Goal: Transaction & Acquisition: Download file/media

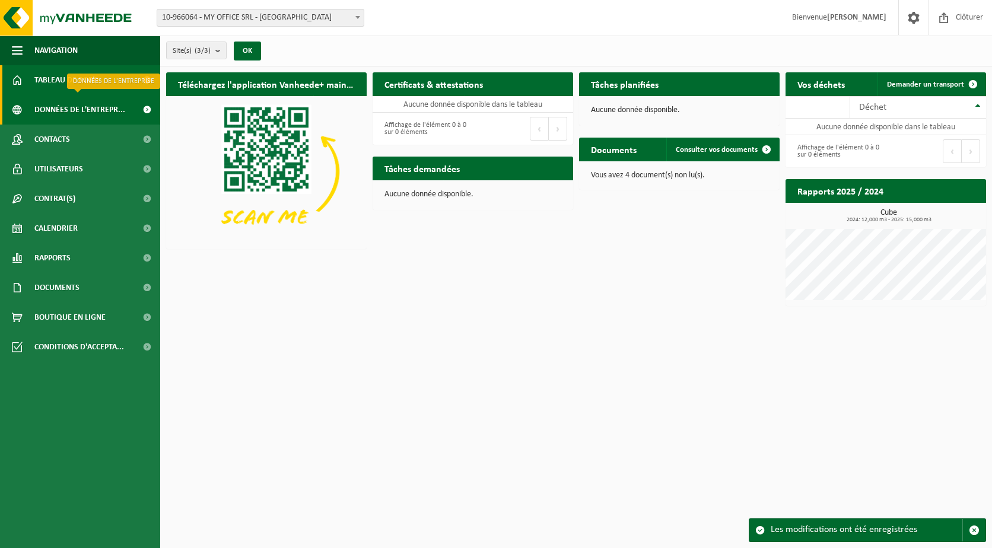
drag, startPoint x: 67, startPoint y: 114, endPoint x: 133, endPoint y: 111, distance: 66.5
click at [67, 114] on span "Données de l'entrepr..." at bounding box center [79, 110] width 91 height 30
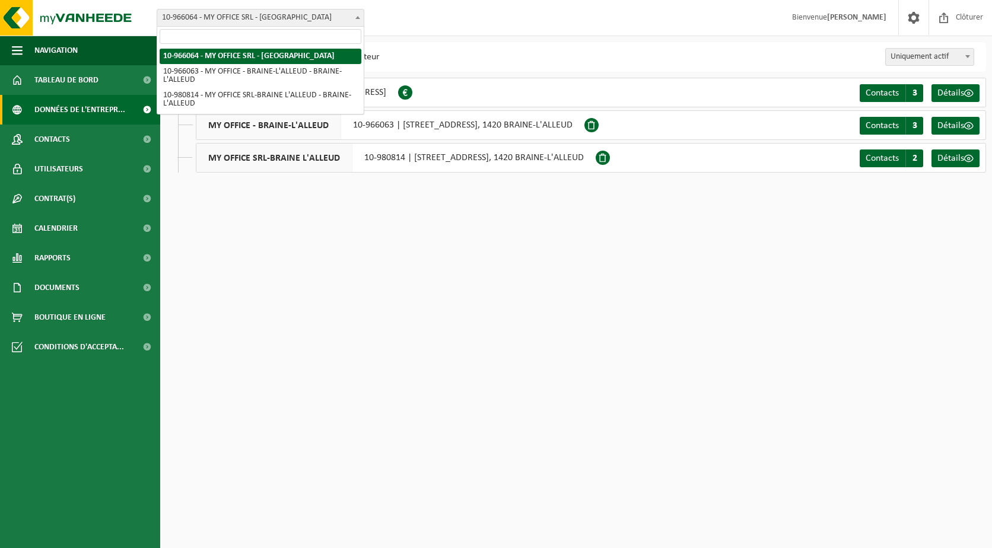
click at [307, 15] on span "10-966064 - MY OFFICE SRL - [GEOGRAPHIC_DATA]" at bounding box center [260, 17] width 206 height 17
click at [460, 15] on div "Site: 10-966064 - MY OFFICE SRL - LASNE 10-966063 - MY OFFICE - BRAINE-L'ALLEUD…" at bounding box center [496, 18] width 992 height 36
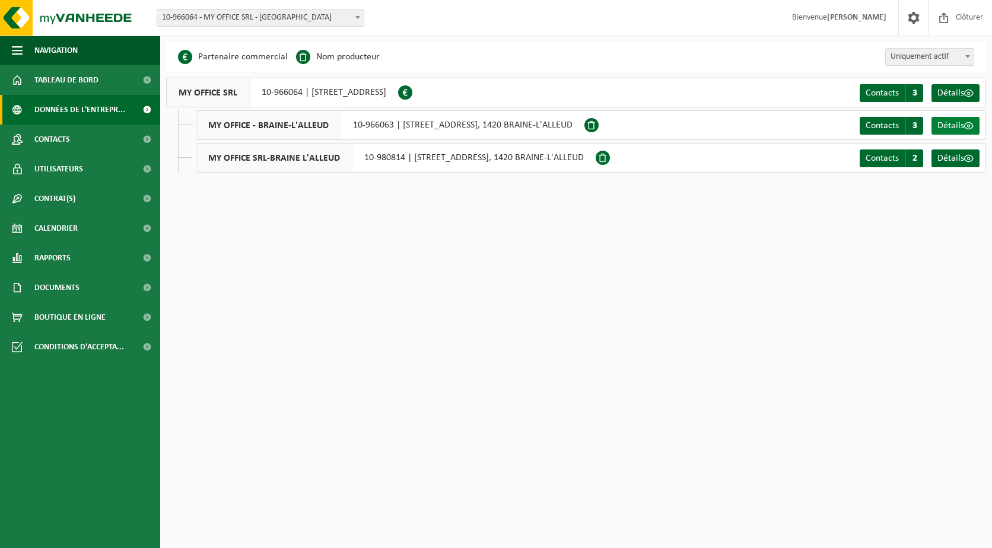
click at [948, 123] on span "Détails" at bounding box center [950, 125] width 27 height 9
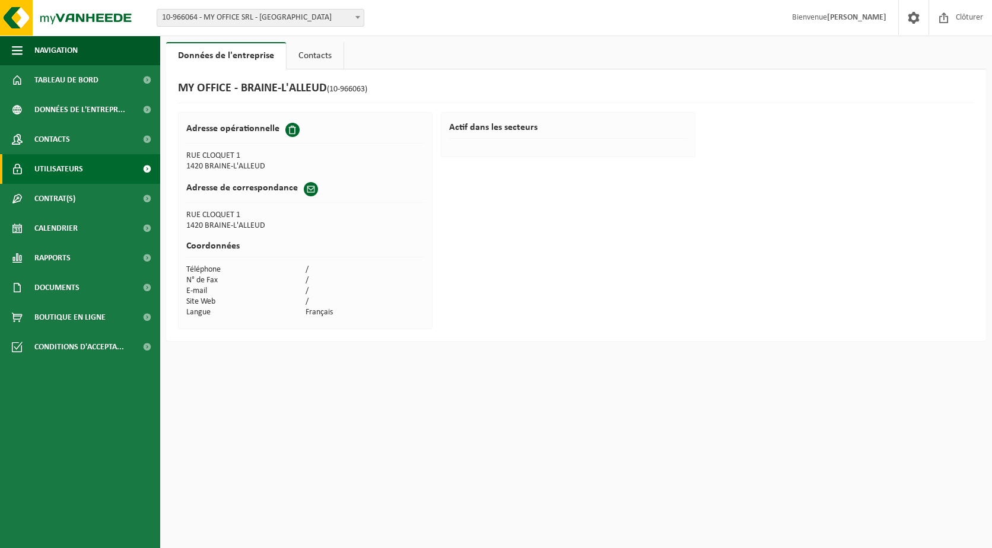
click at [53, 173] on span "Utilisateurs" at bounding box center [58, 169] width 49 height 30
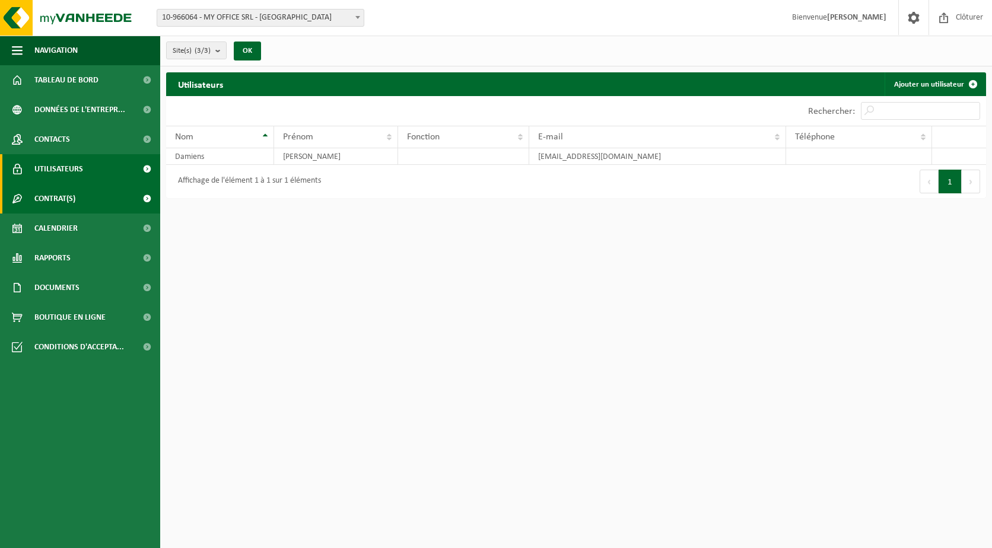
click at [46, 200] on span "Contrat(s)" at bounding box center [54, 199] width 41 height 30
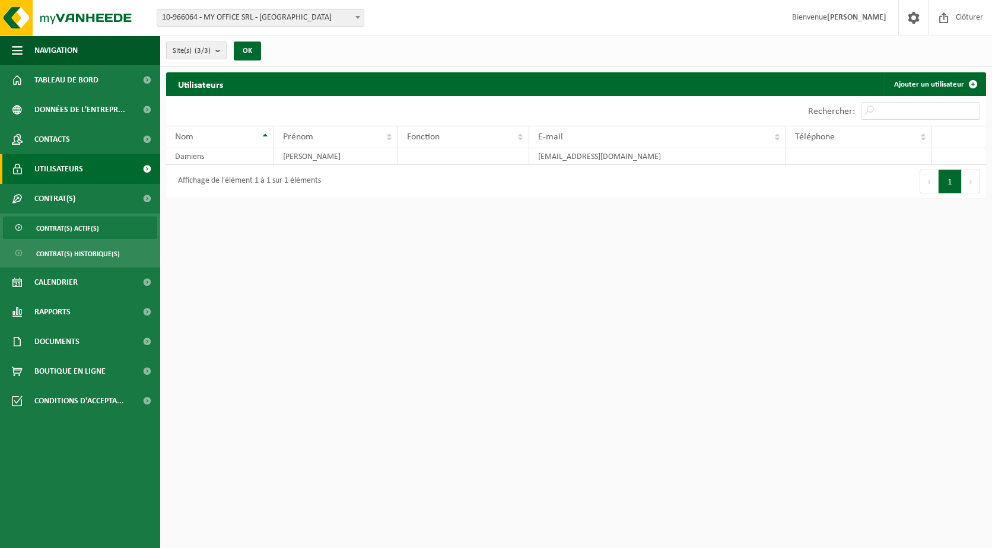
click at [49, 229] on span "Contrat(s) actif(s)" at bounding box center [67, 228] width 63 height 23
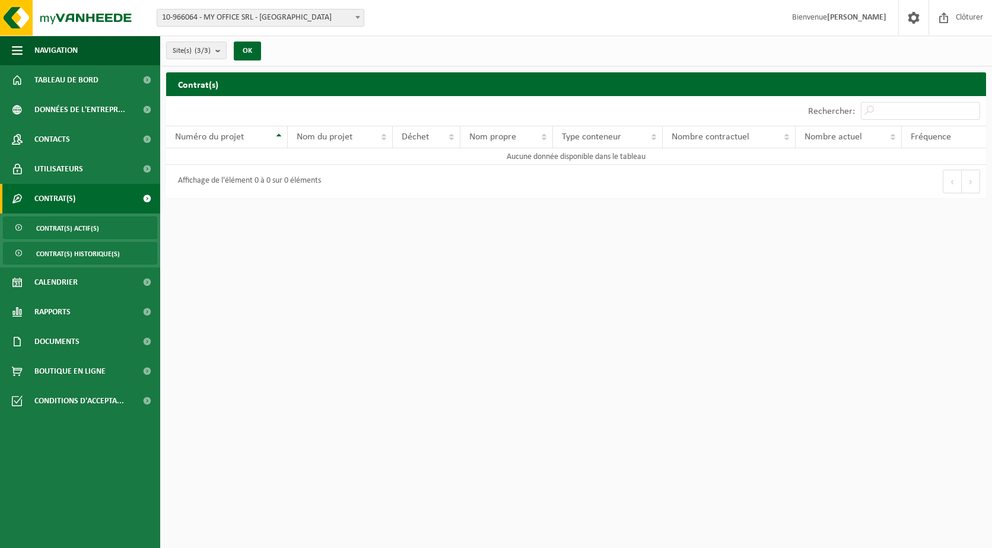
click at [48, 253] on span "Contrat(s) historique(s)" at bounding box center [78, 254] width 84 height 23
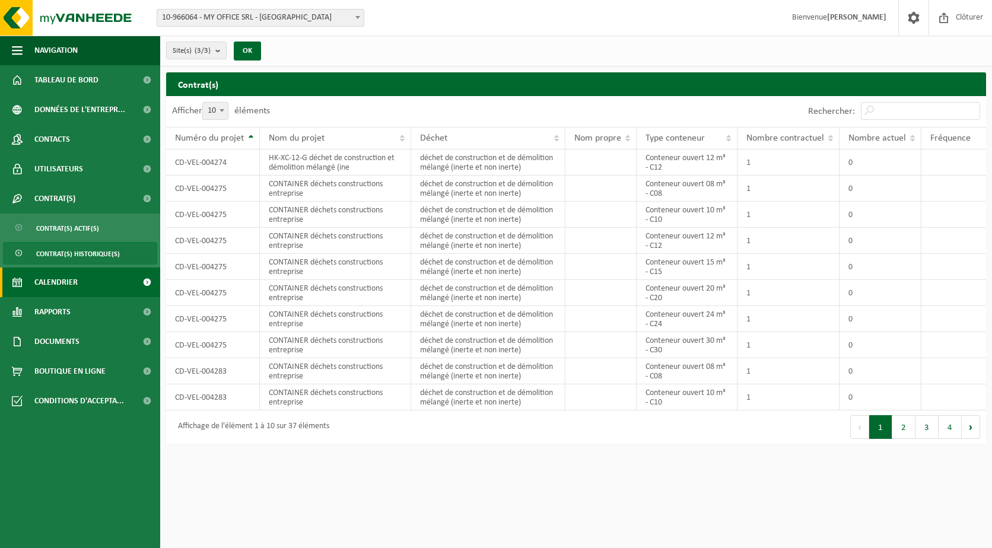
click at [42, 289] on span "Calendrier" at bounding box center [55, 282] width 43 height 30
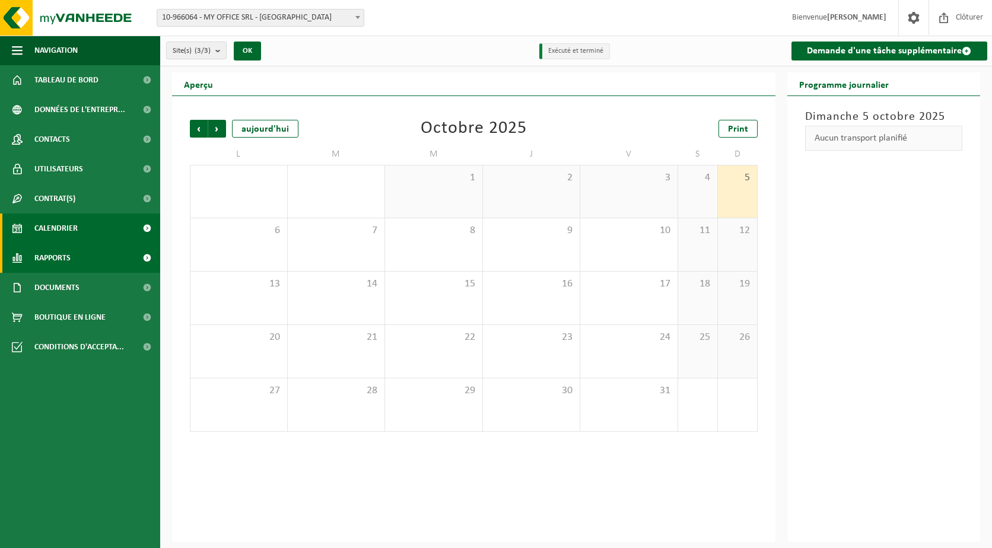
click at [46, 258] on span "Rapports" at bounding box center [52, 258] width 36 height 30
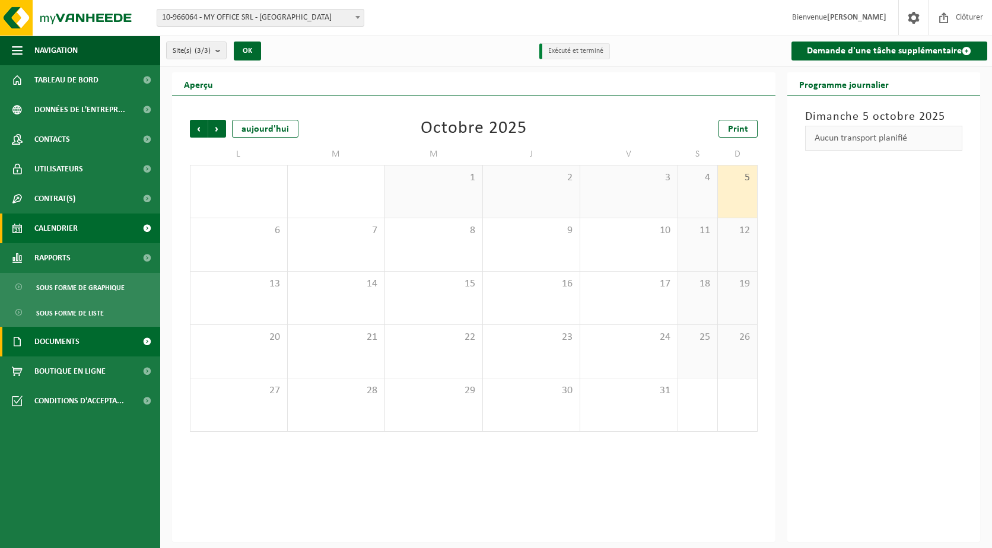
click at [49, 341] on span "Documents" at bounding box center [56, 342] width 45 height 30
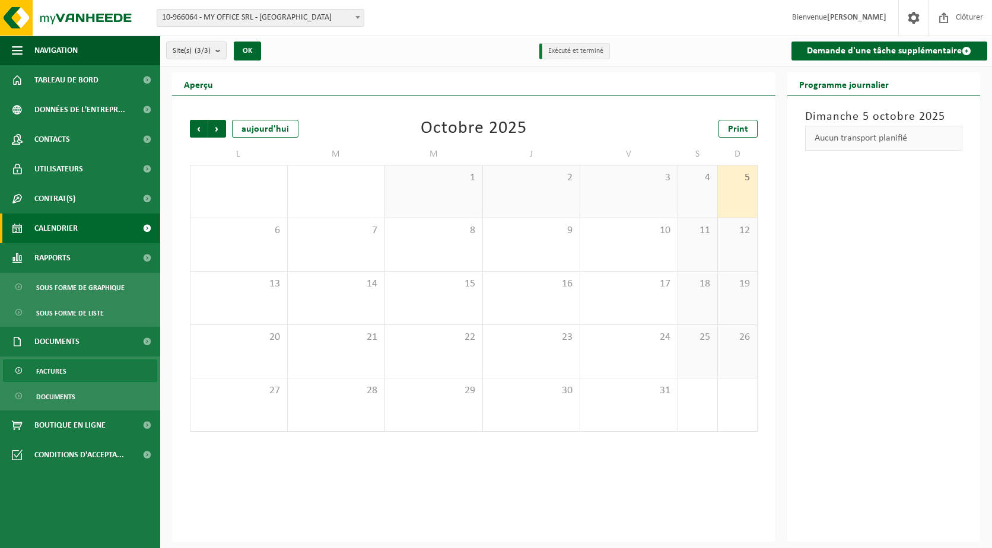
click at [56, 368] on span "Factures" at bounding box center [51, 371] width 30 height 23
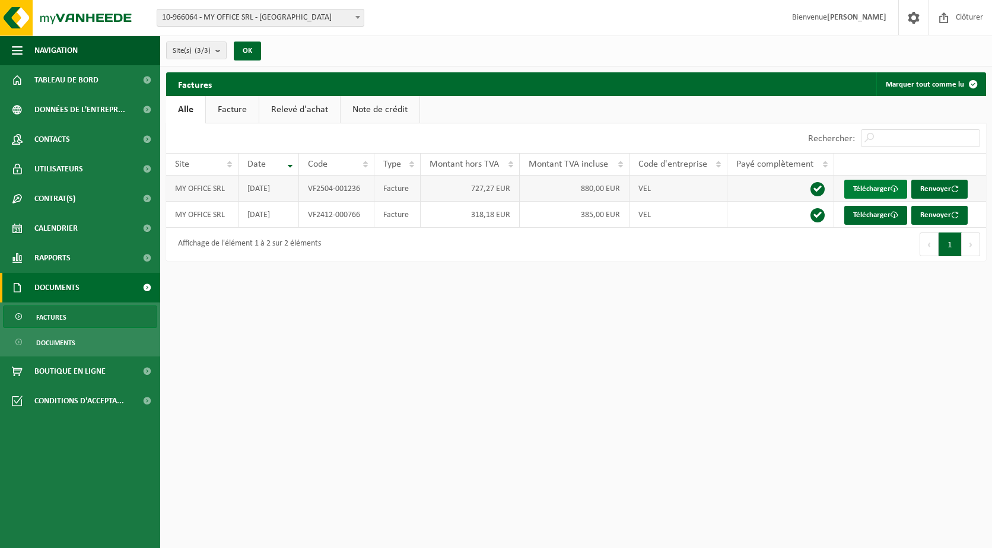
drag, startPoint x: 874, startPoint y: 187, endPoint x: 844, endPoint y: 186, distance: 30.2
click at [874, 187] on link "Télécharger" at bounding box center [875, 189] width 63 height 19
click at [48, 133] on span "Contacts" at bounding box center [52, 140] width 36 height 30
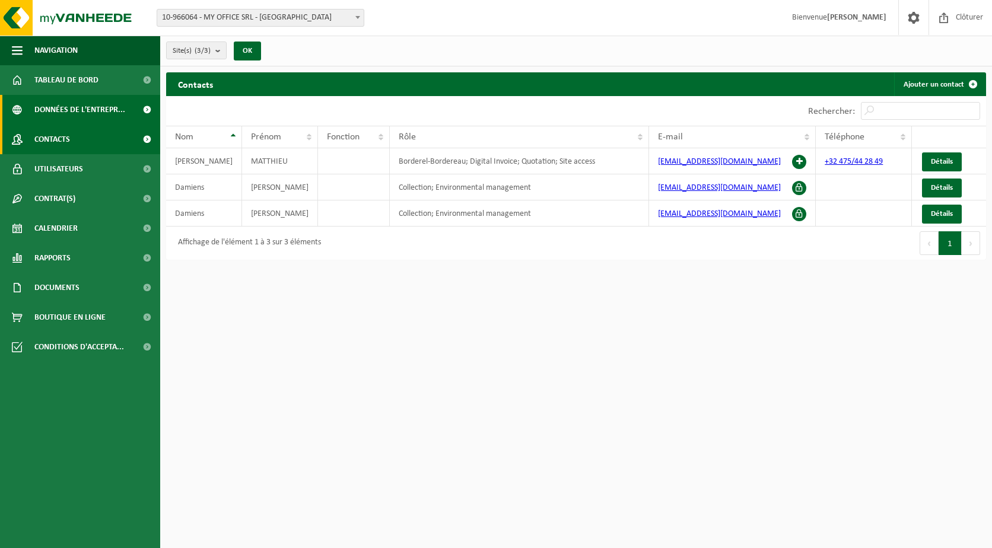
click at [56, 109] on span "Données de l'entrepr..." at bounding box center [79, 110] width 91 height 30
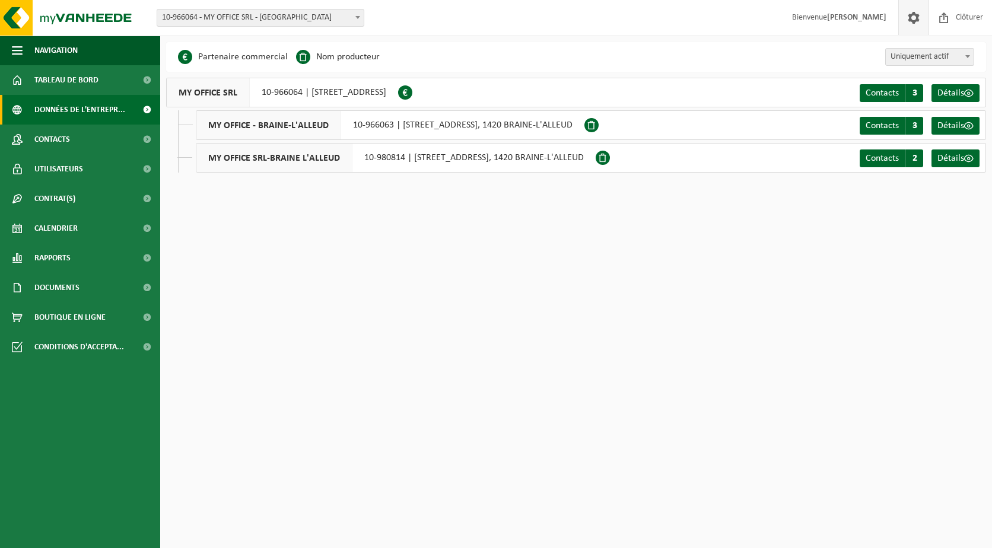
click at [904, 20] on span at bounding box center [913, 17] width 18 height 35
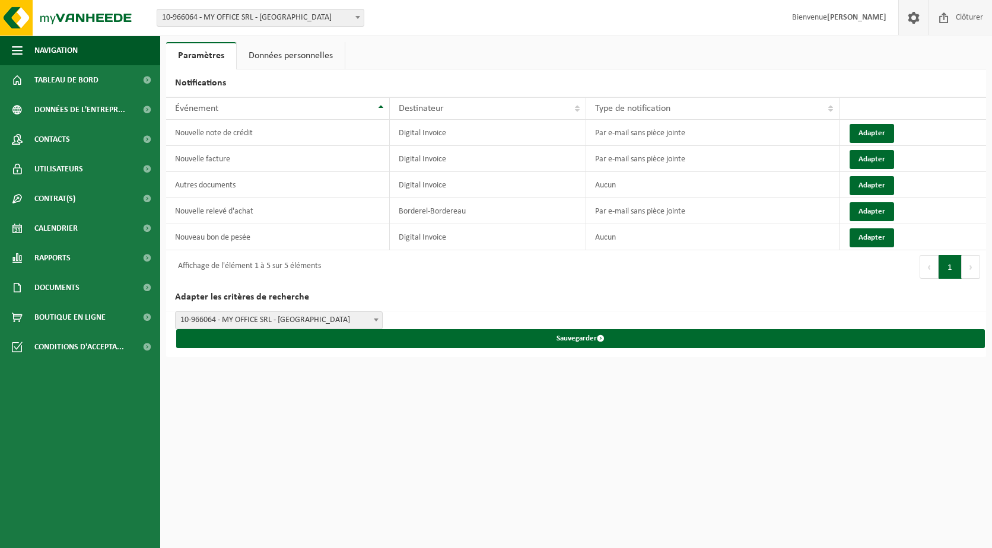
click at [942, 20] on span at bounding box center [944, 17] width 18 height 35
